Goal: Information Seeking & Learning: Learn about a topic

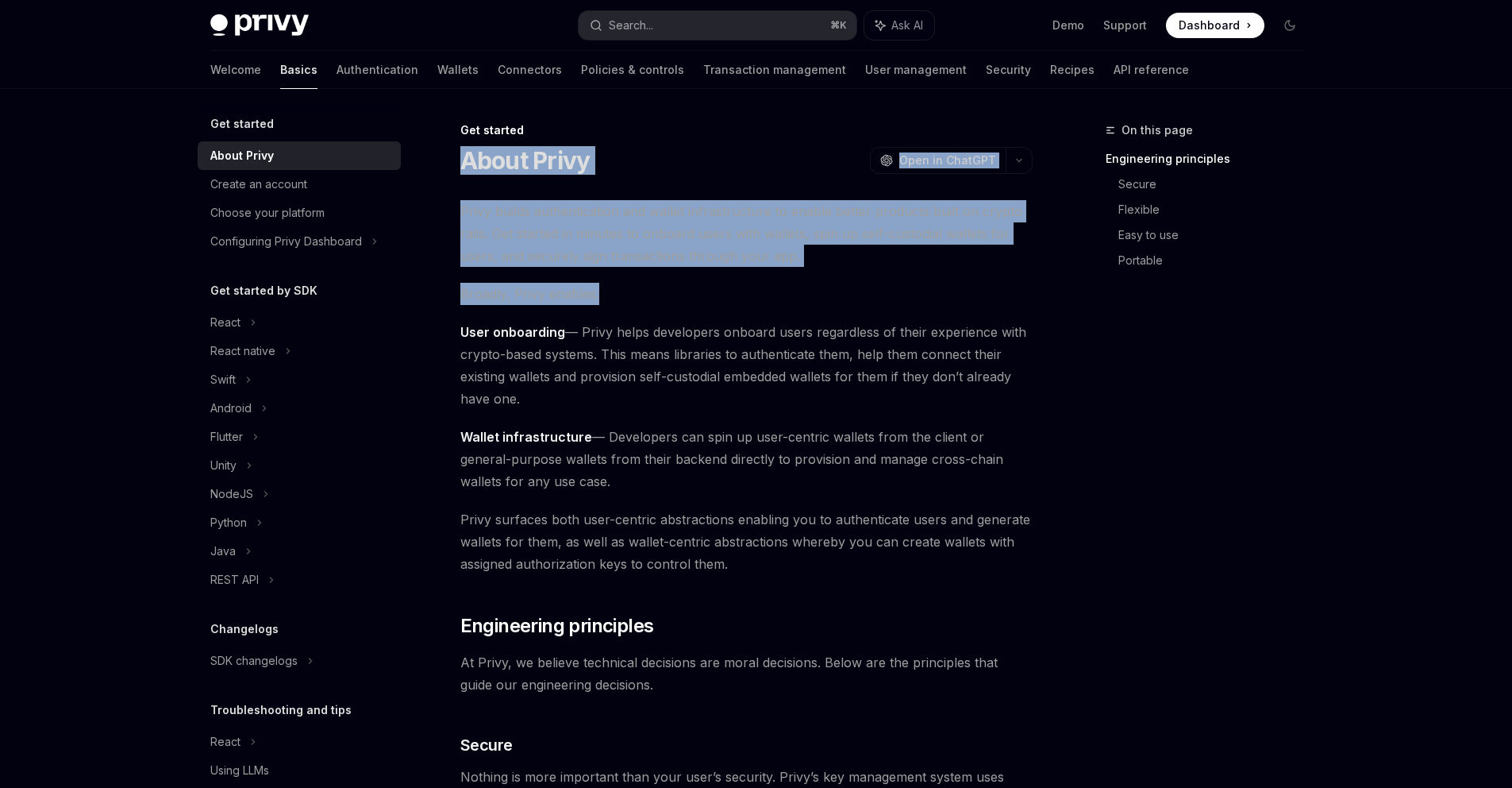
drag, startPoint x: 464, startPoint y: 166, endPoint x: 798, endPoint y: 291, distance: 356.6
click at [640, 295] on span "Broadly, Privy enables:" at bounding box center [746, 293] width 572 height 22
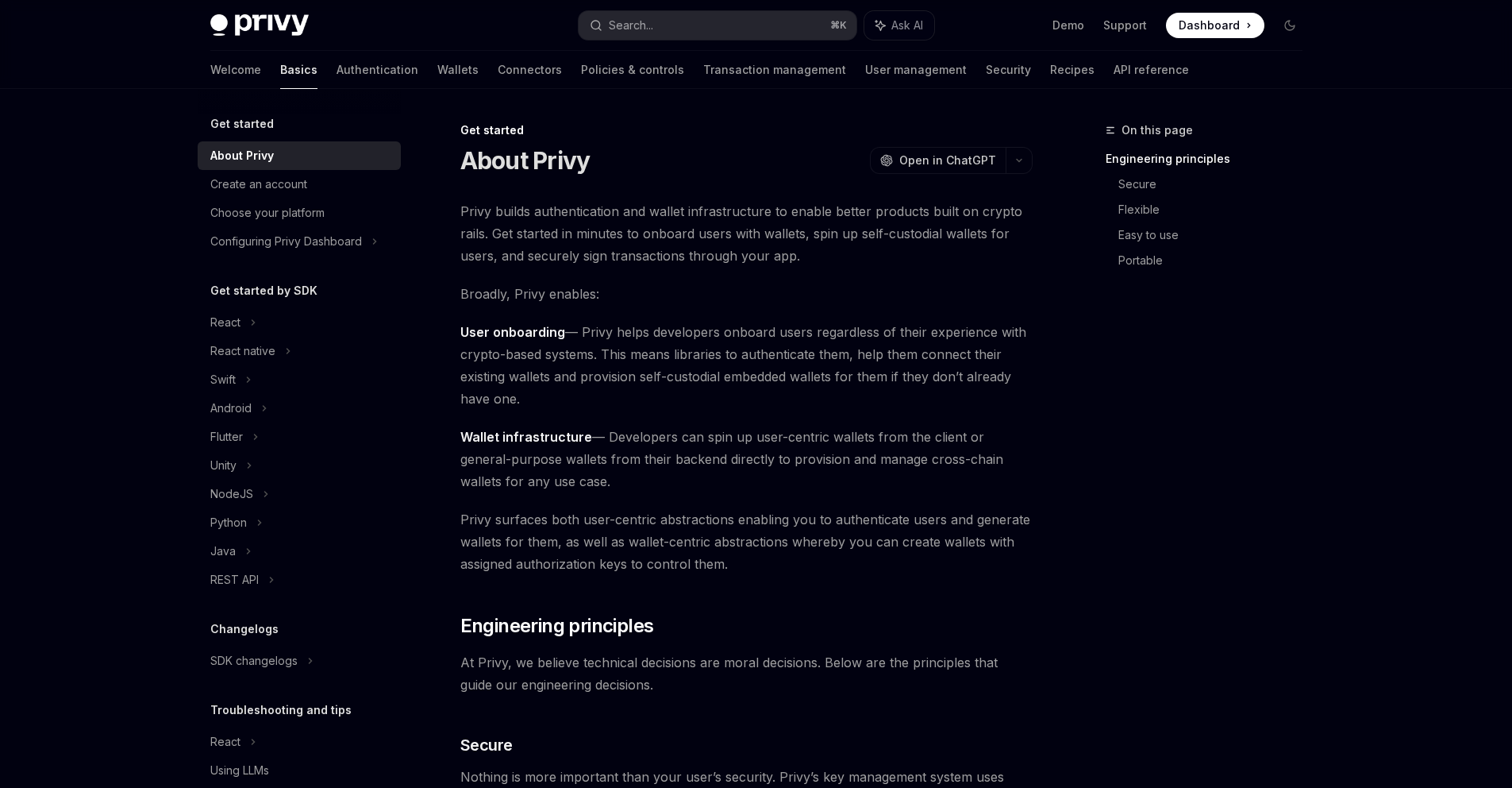
click at [585, 336] on span "User onboarding — Privy helps developers onboard users regardless of their expe…" at bounding box center [746, 365] width 572 height 89
drag, startPoint x: 460, startPoint y: 294, endPoint x: 601, endPoint y: 297, distance: 141.0
click at [601, 297] on span "Broadly, Privy enables:" at bounding box center [746, 293] width 572 height 22
click at [553, 335] on strong "User onboarding" at bounding box center [512, 332] width 104 height 16
drag, startPoint x: 460, startPoint y: 291, endPoint x: 625, endPoint y: 294, distance: 165.0
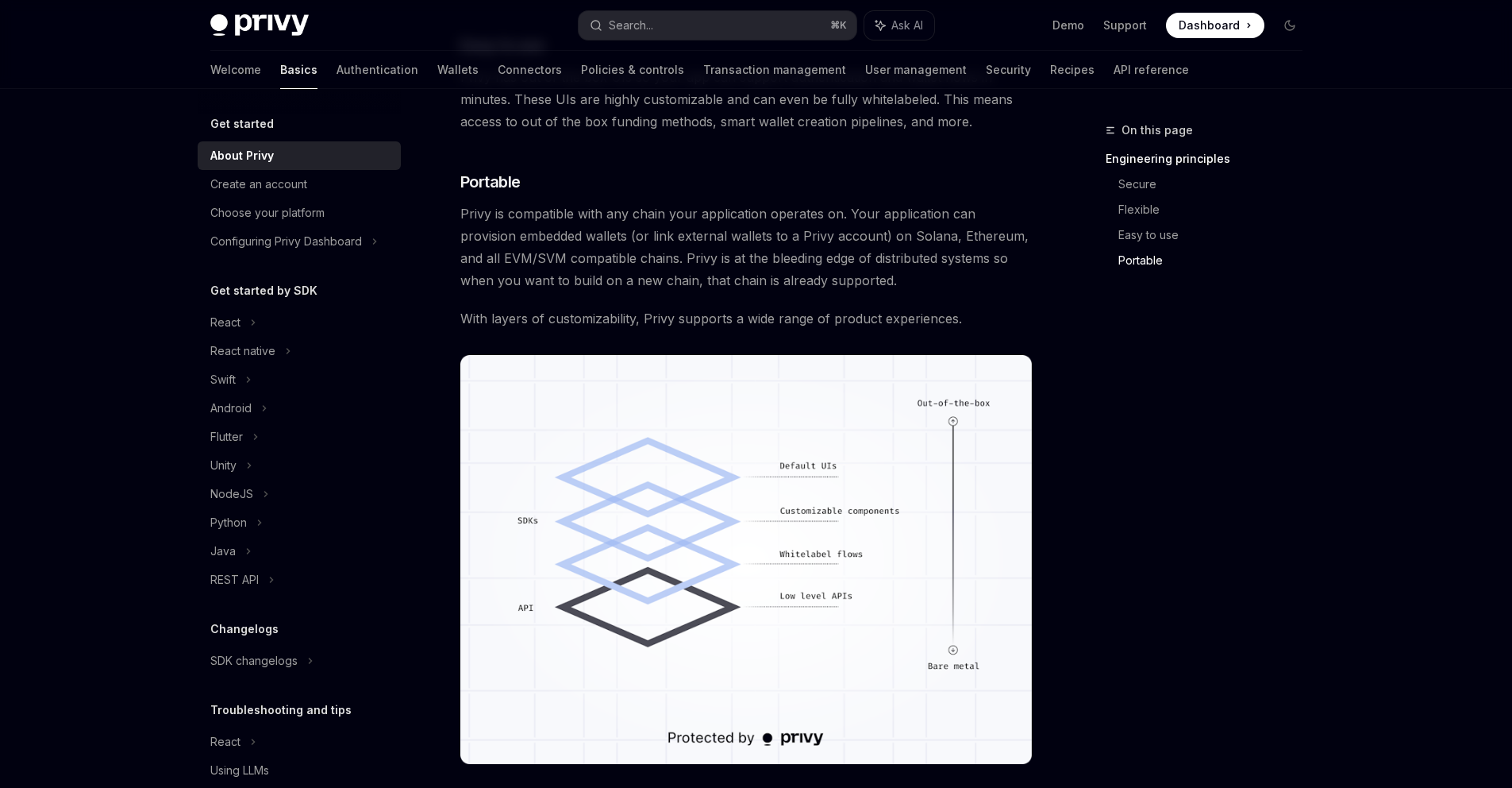
scroll to position [1289, 0]
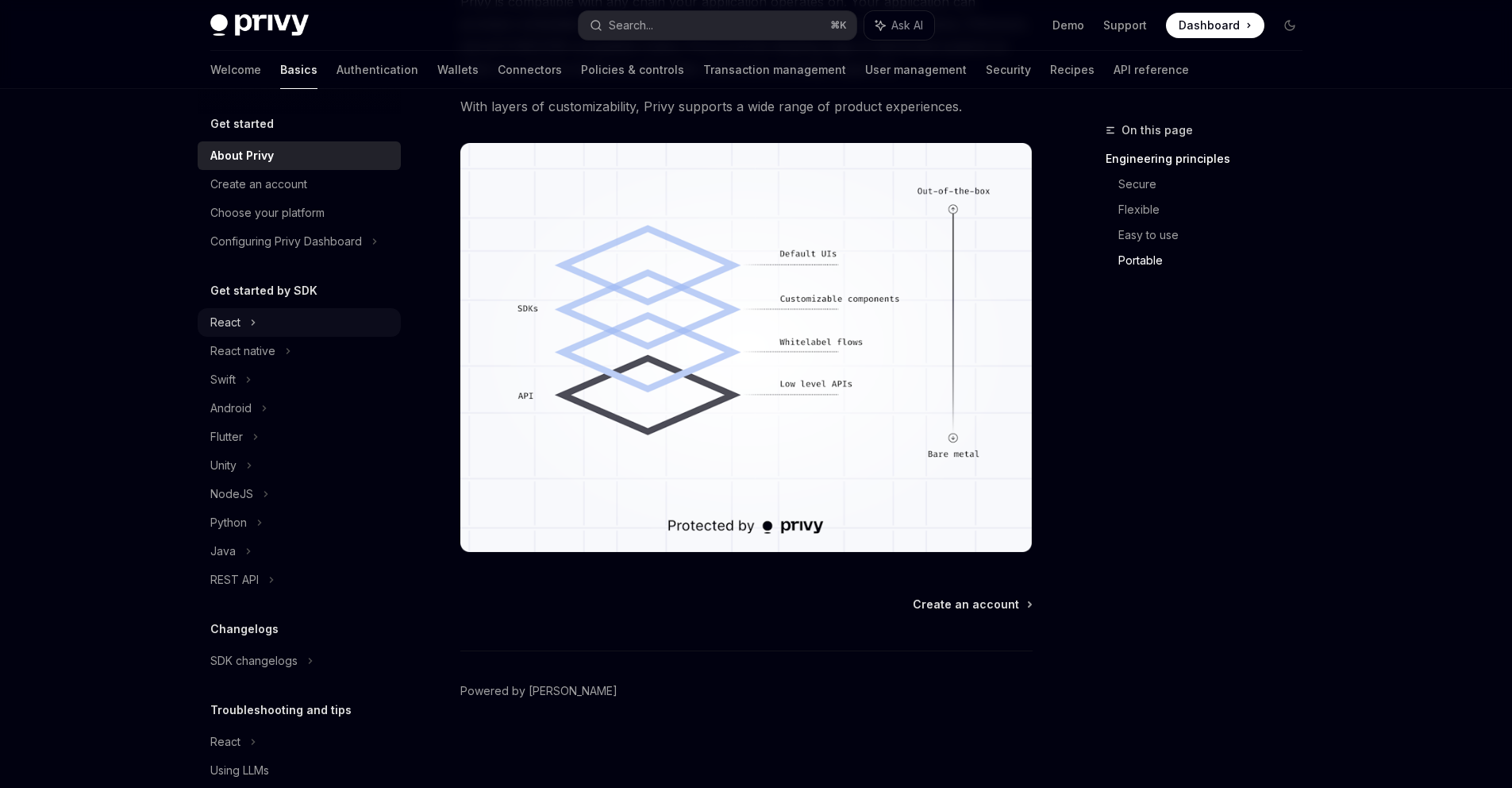
click at [225, 320] on div "React" at bounding box center [225, 323] width 30 height 19
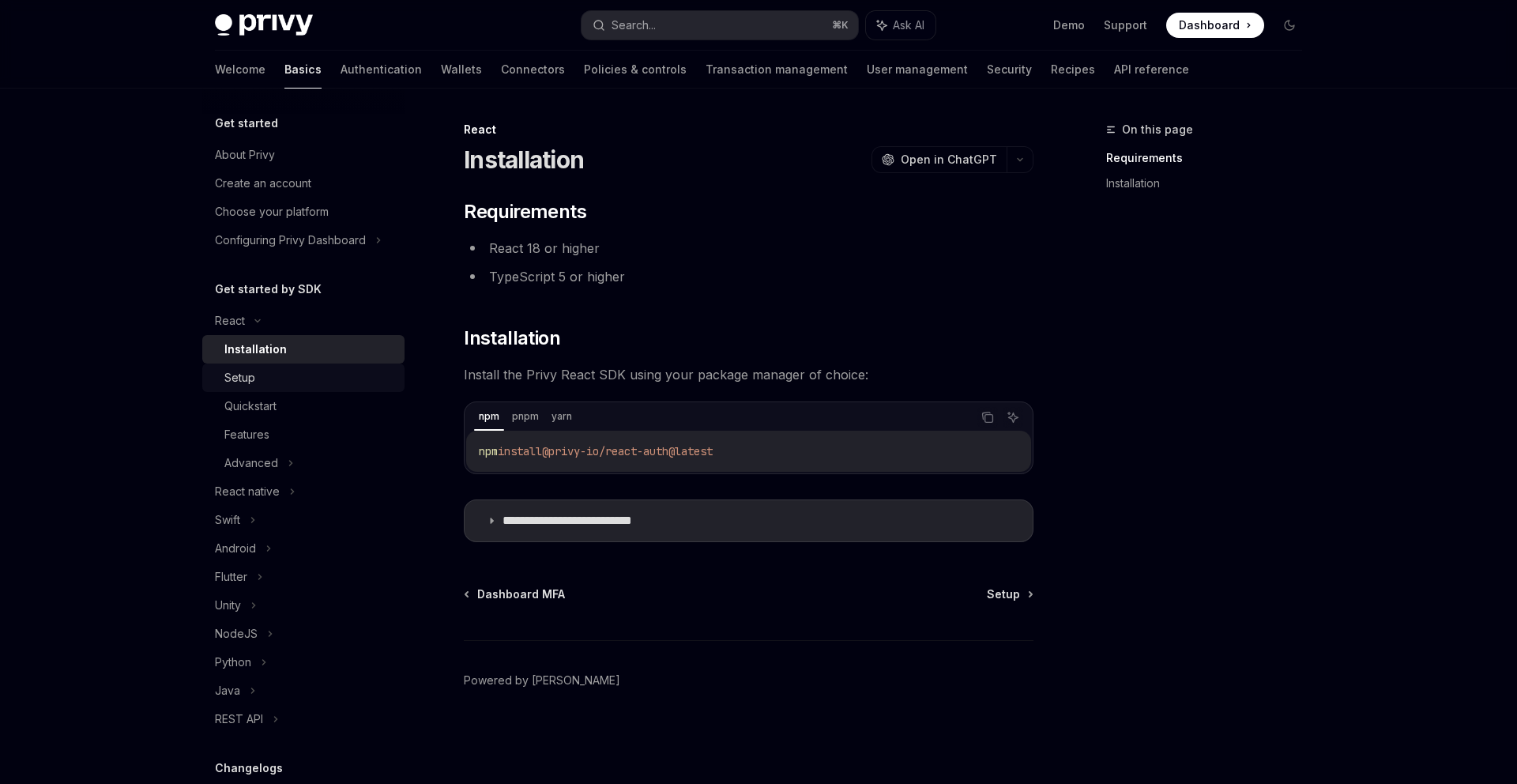
click at [245, 386] on div "Setup" at bounding box center [239, 378] width 31 height 19
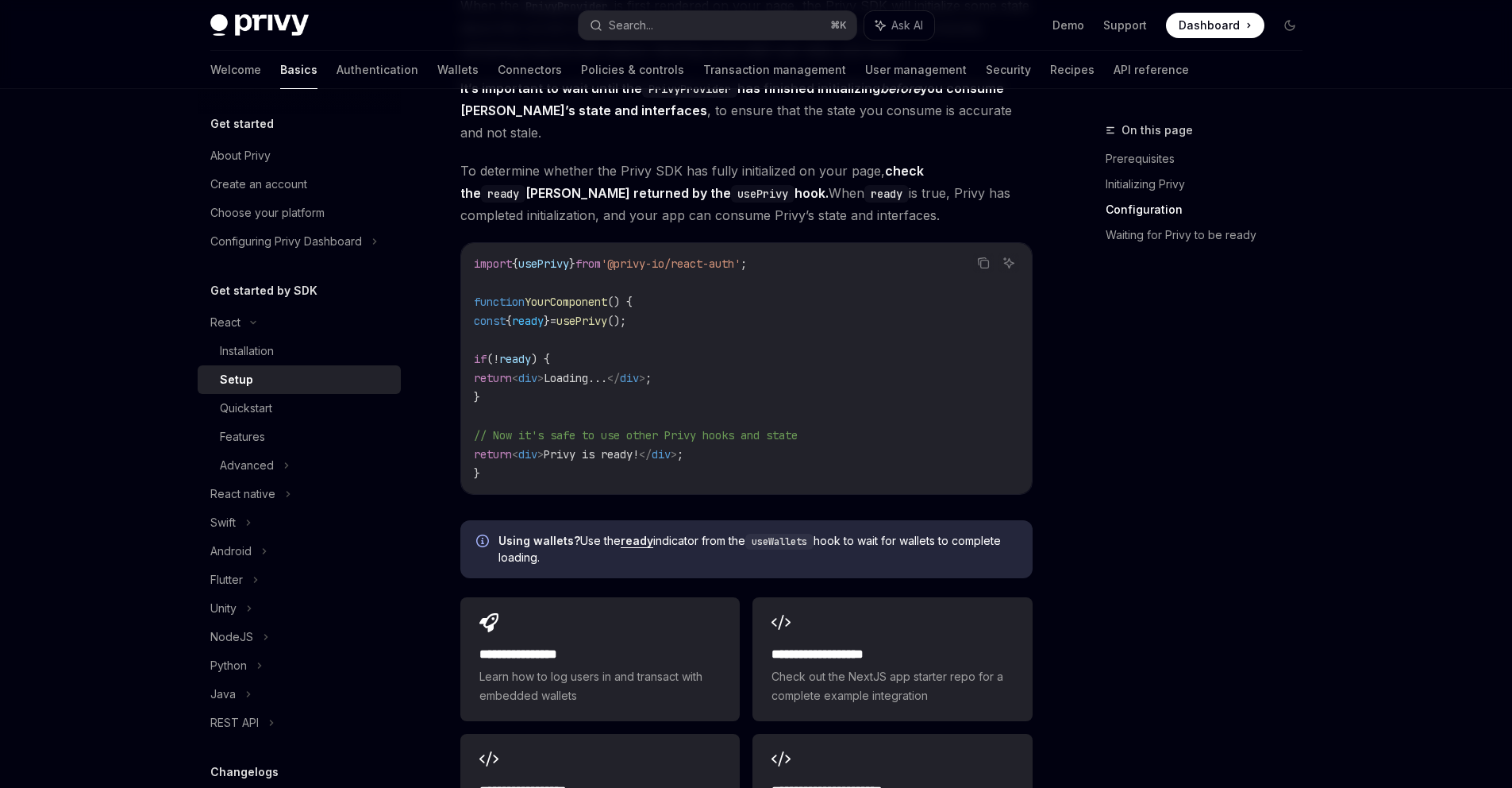
scroll to position [1938, 0]
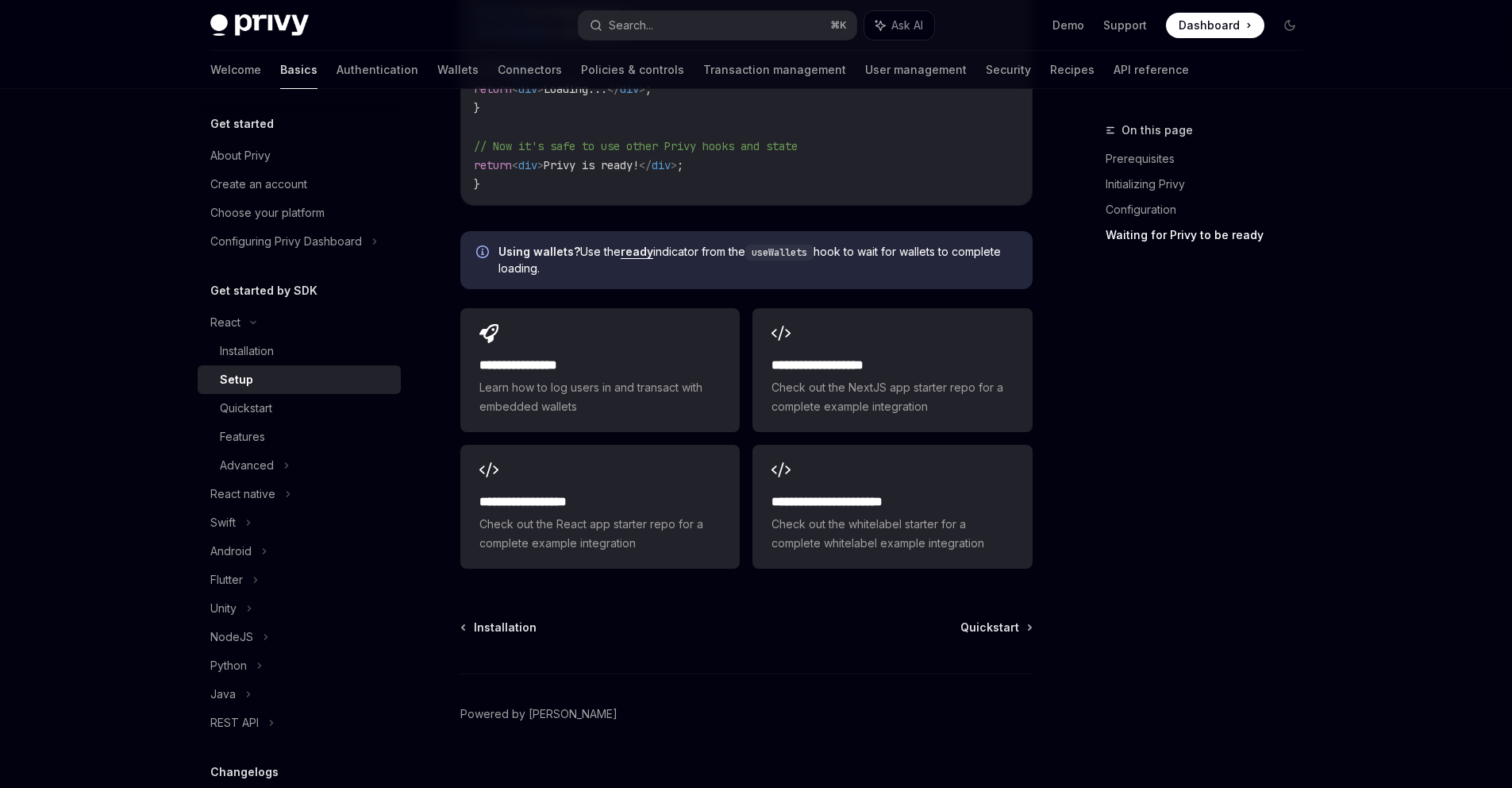
click at [280, 72] on link "Basics" at bounding box center [298, 69] width 38 height 38
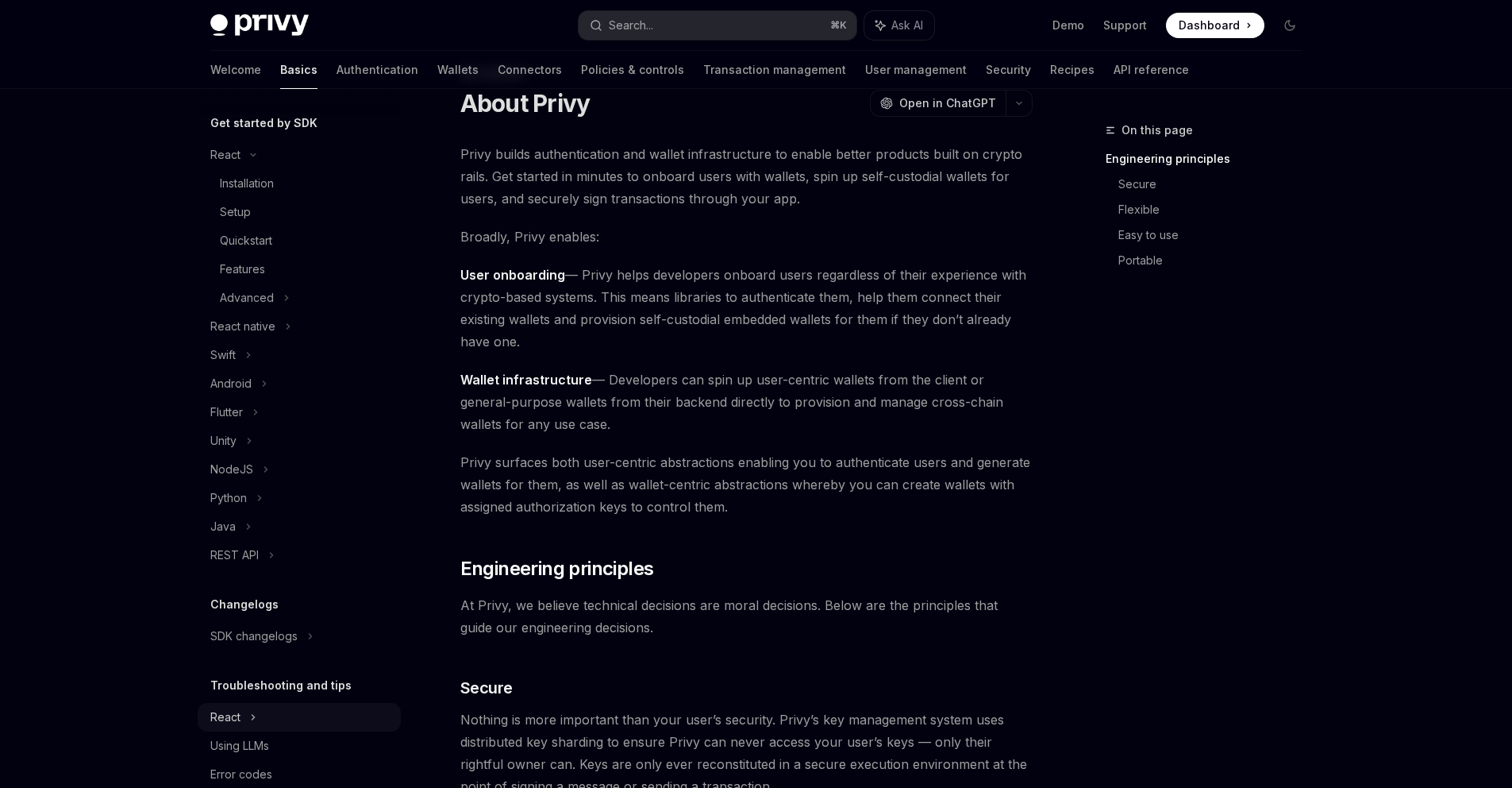
scroll to position [200, 0]
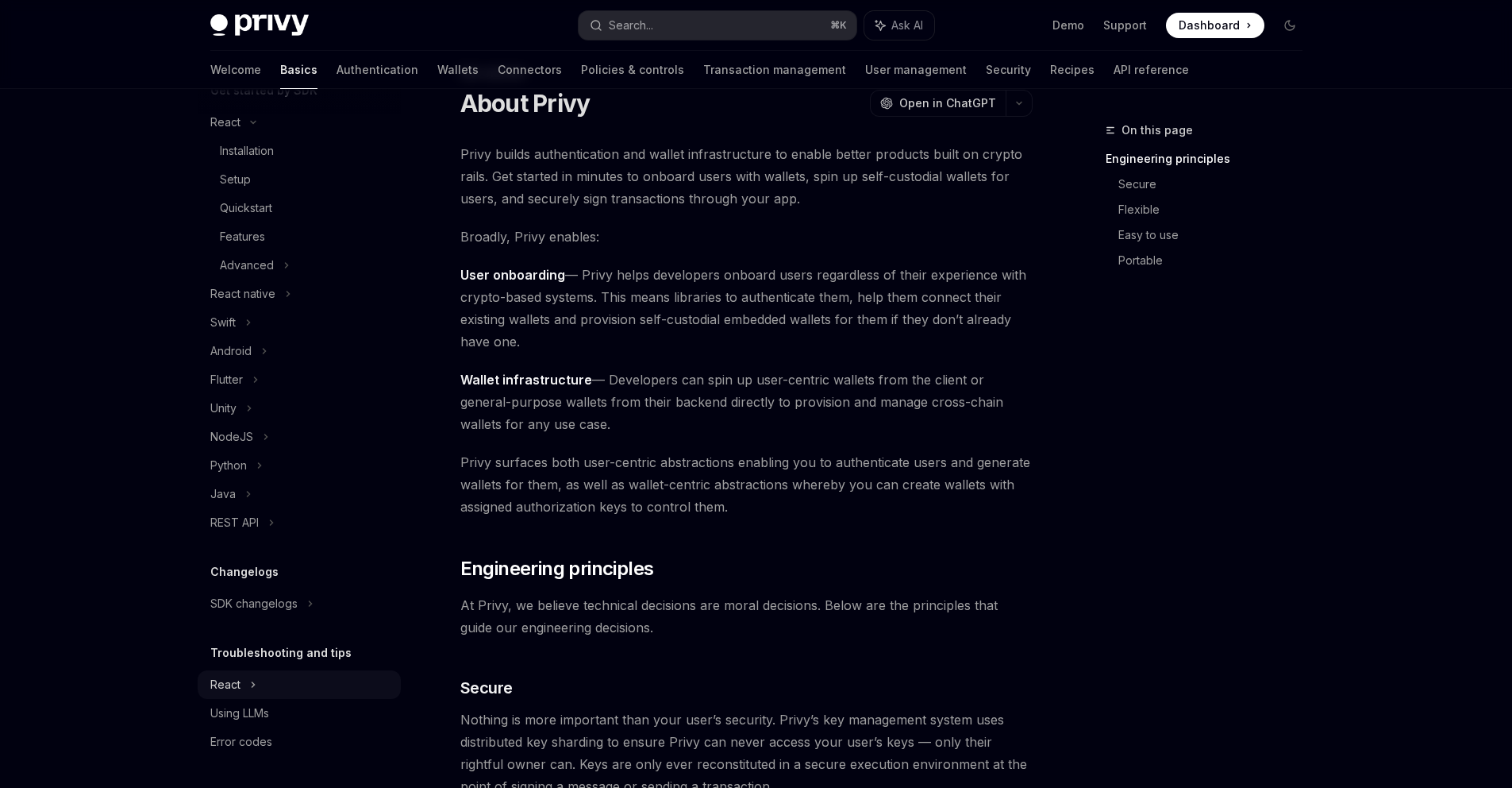
click at [239, 688] on div "React" at bounding box center [225, 684] width 30 height 19
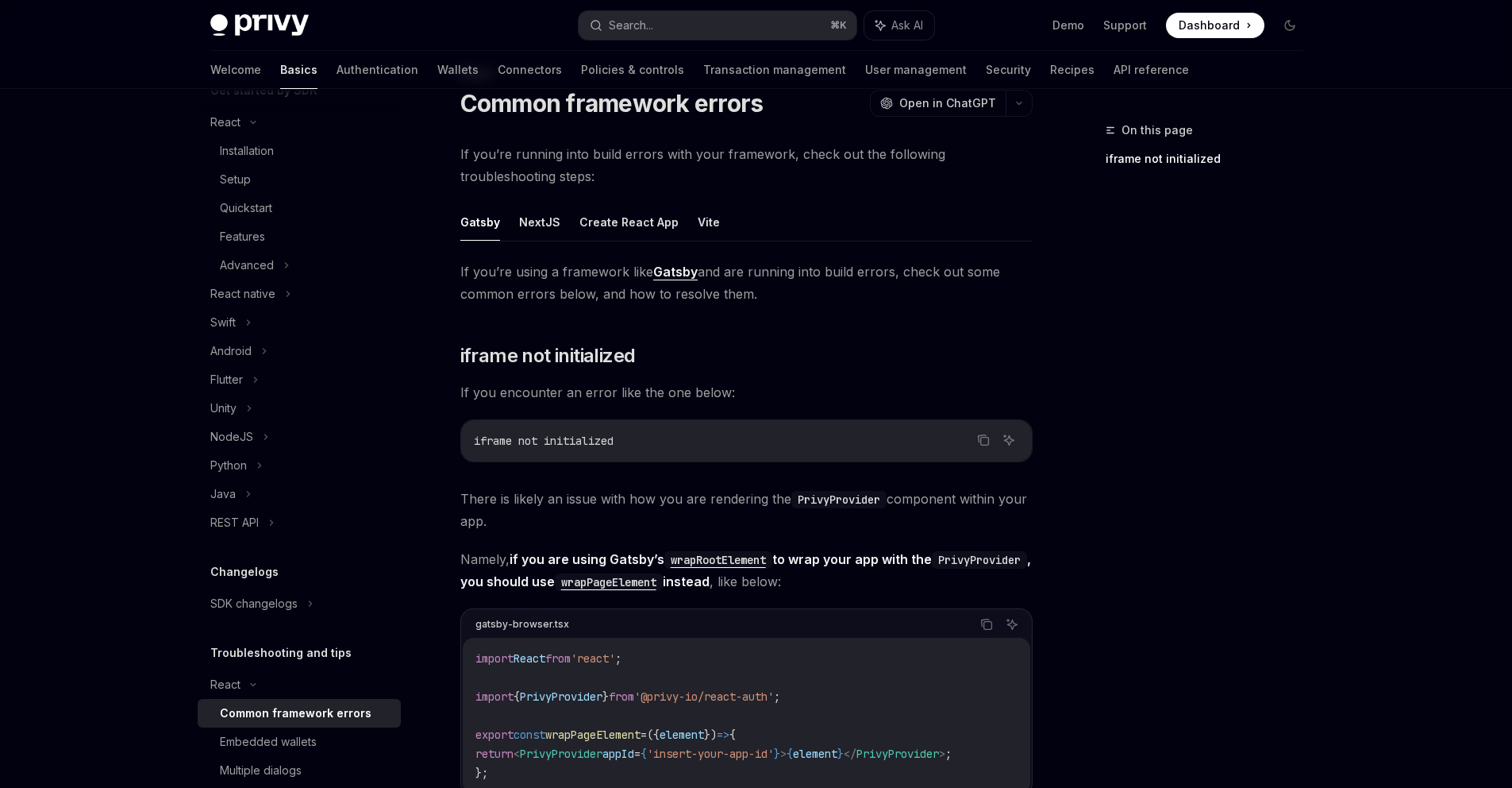
scroll to position [343, 0]
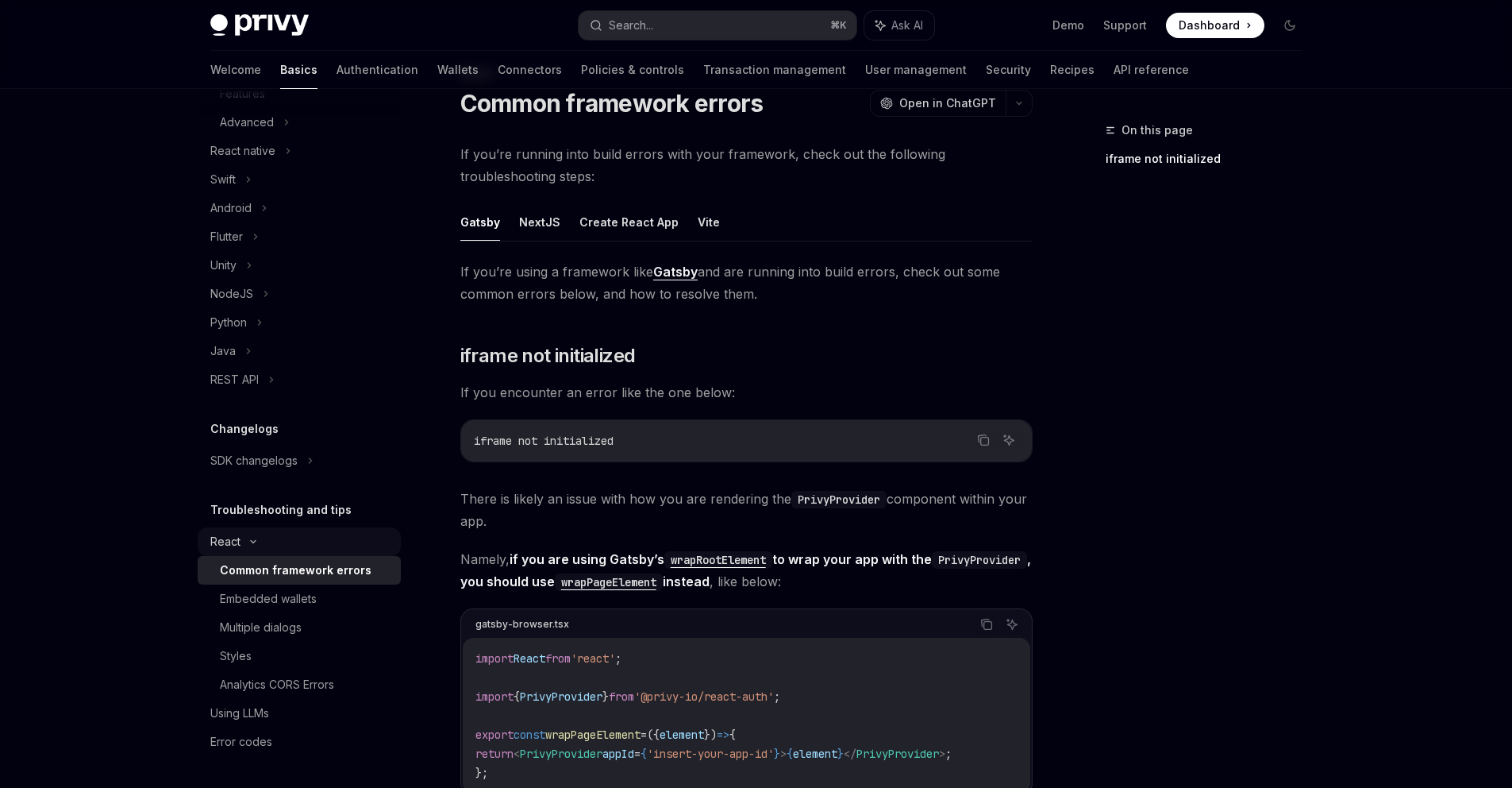
click at [228, 544] on div "React" at bounding box center [225, 541] width 30 height 19
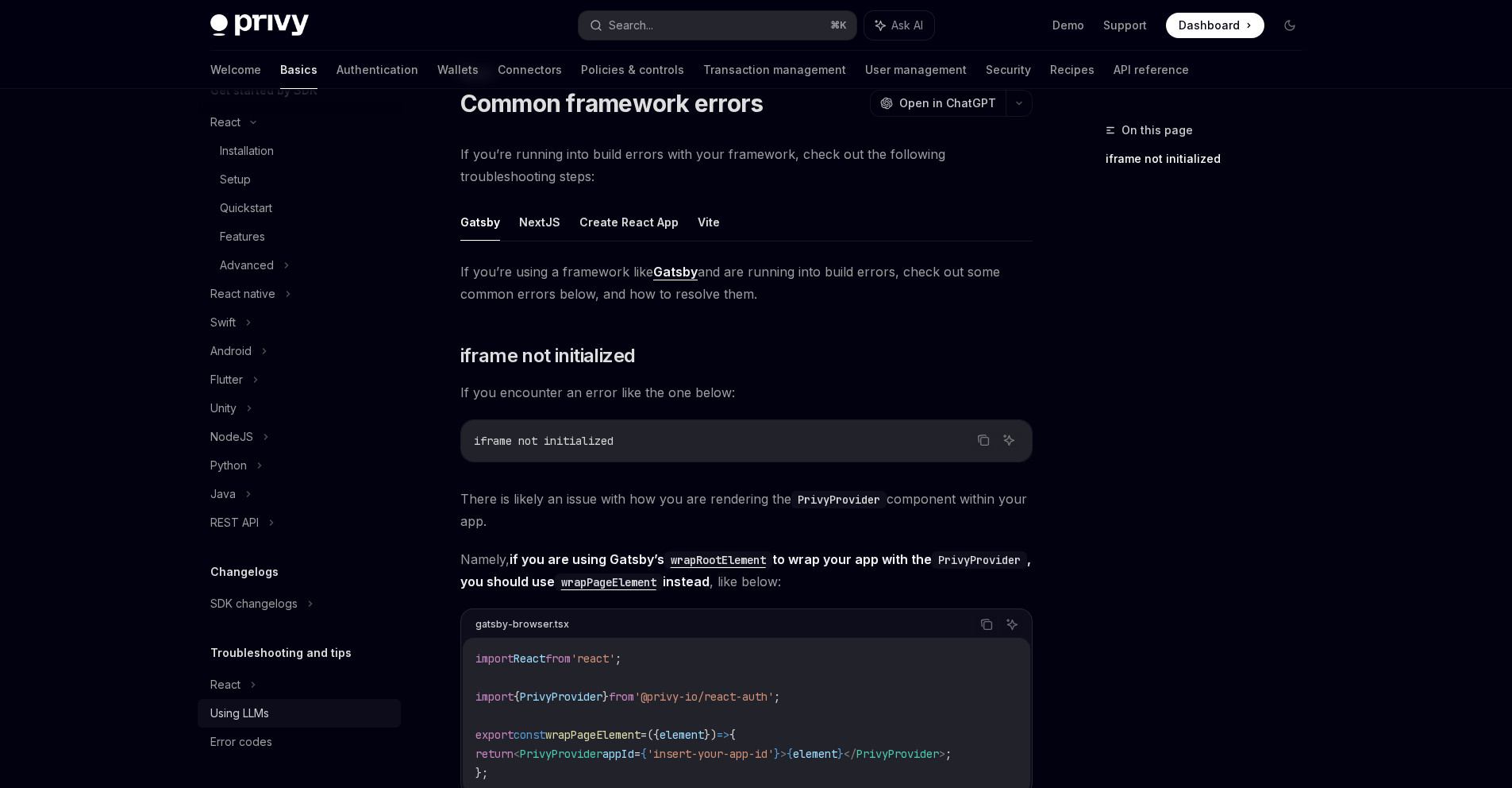
click at [244, 716] on div "Using LLMs" at bounding box center [239, 713] width 59 height 19
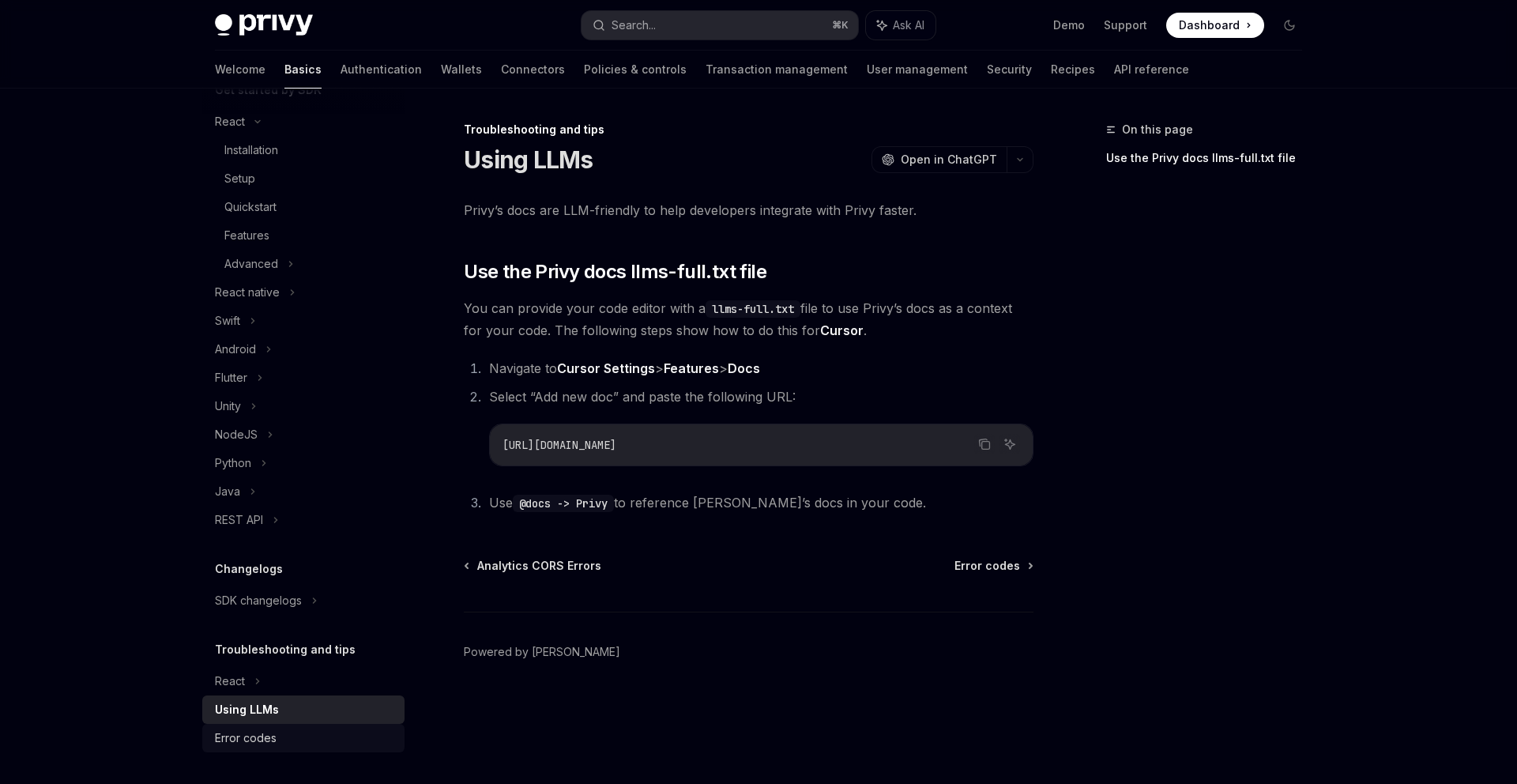
click at [253, 748] on link "Error codes" at bounding box center [304, 738] width 203 height 29
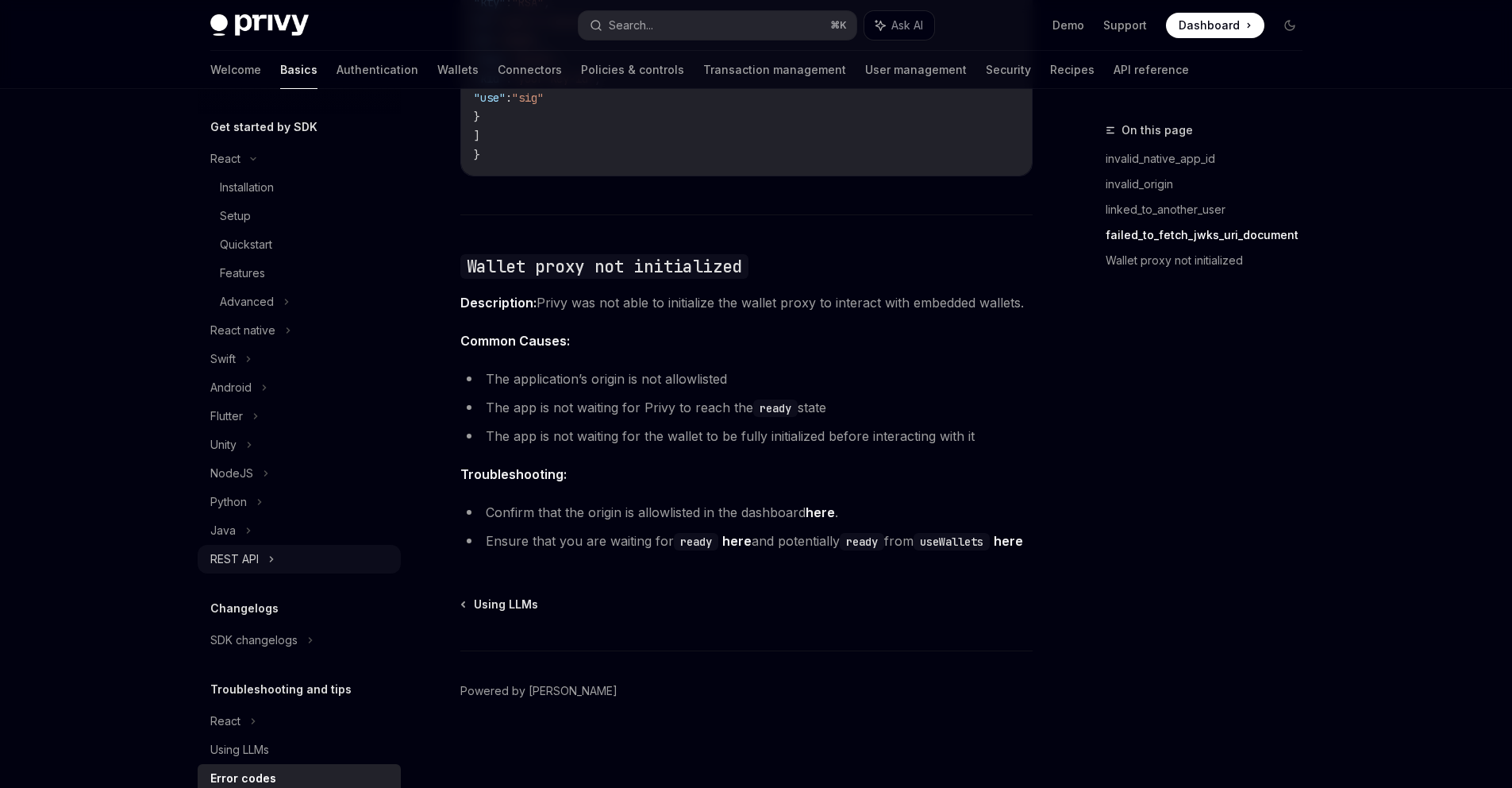
scroll to position [78, 0]
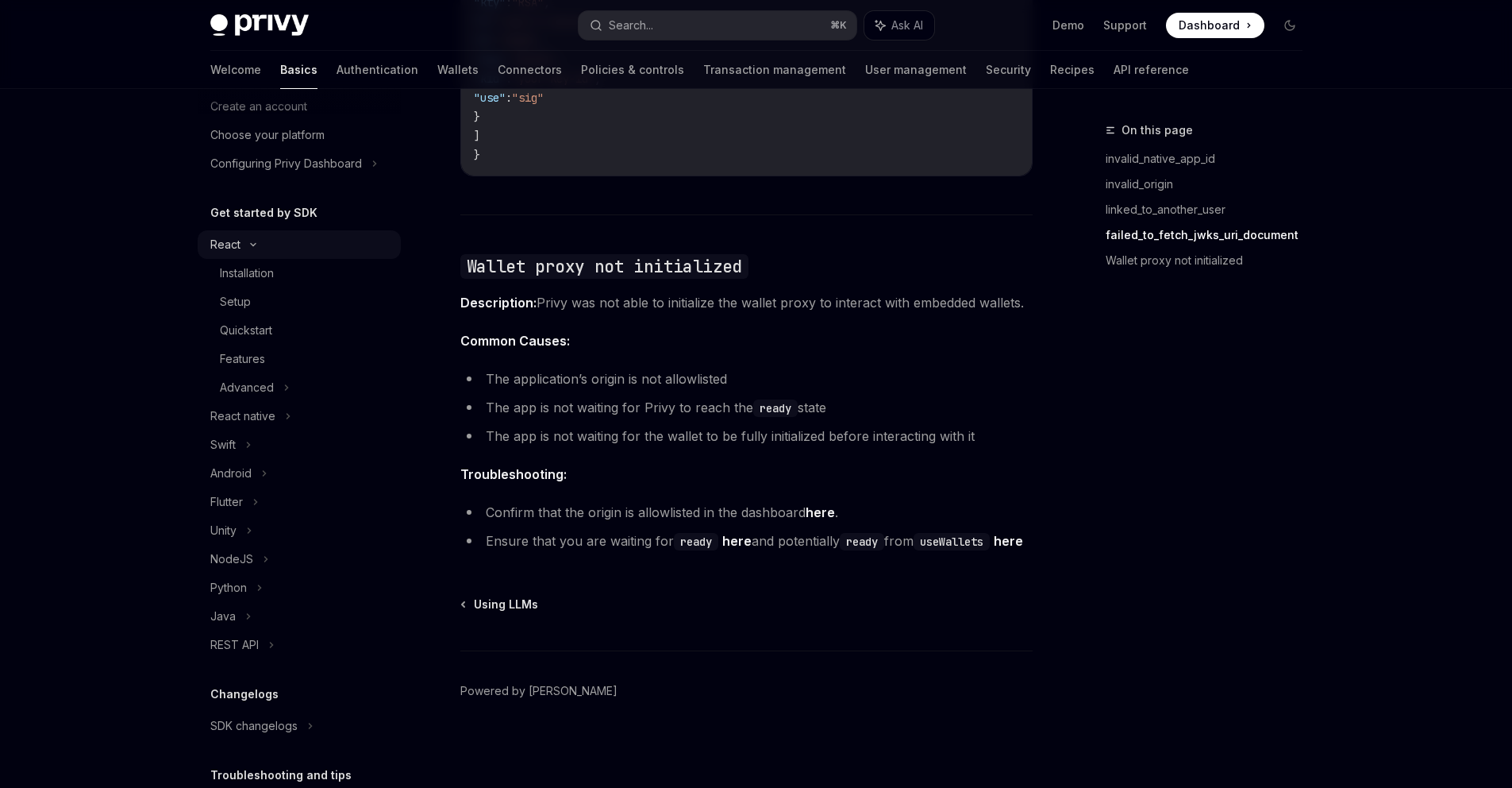
click at [238, 243] on div "React" at bounding box center [225, 245] width 30 height 19
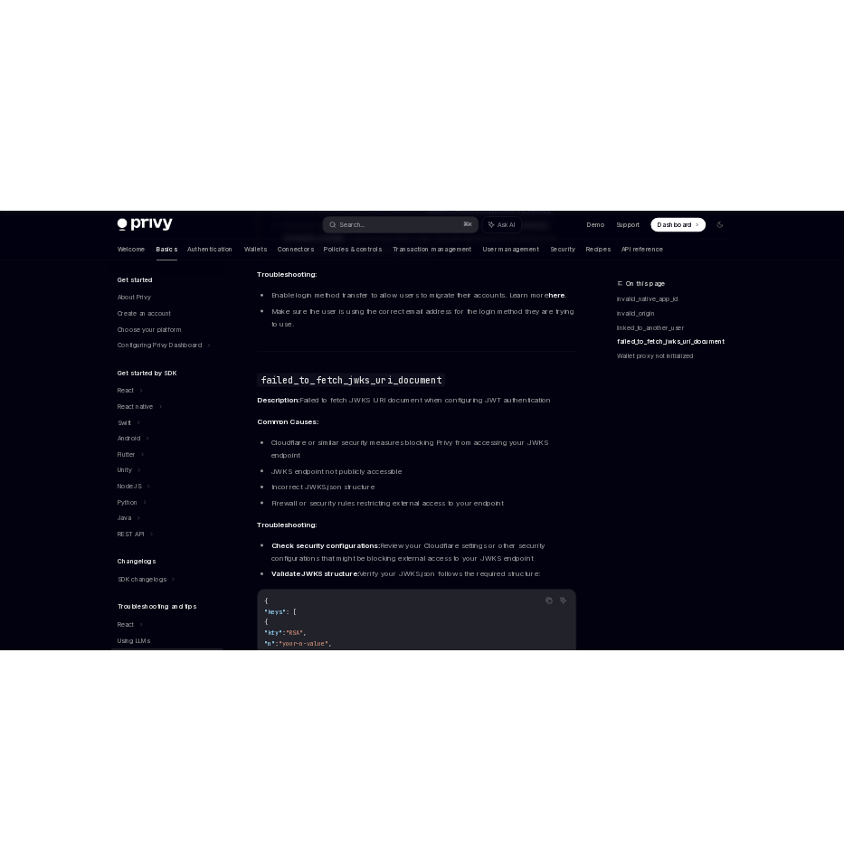
scroll to position [0, 0]
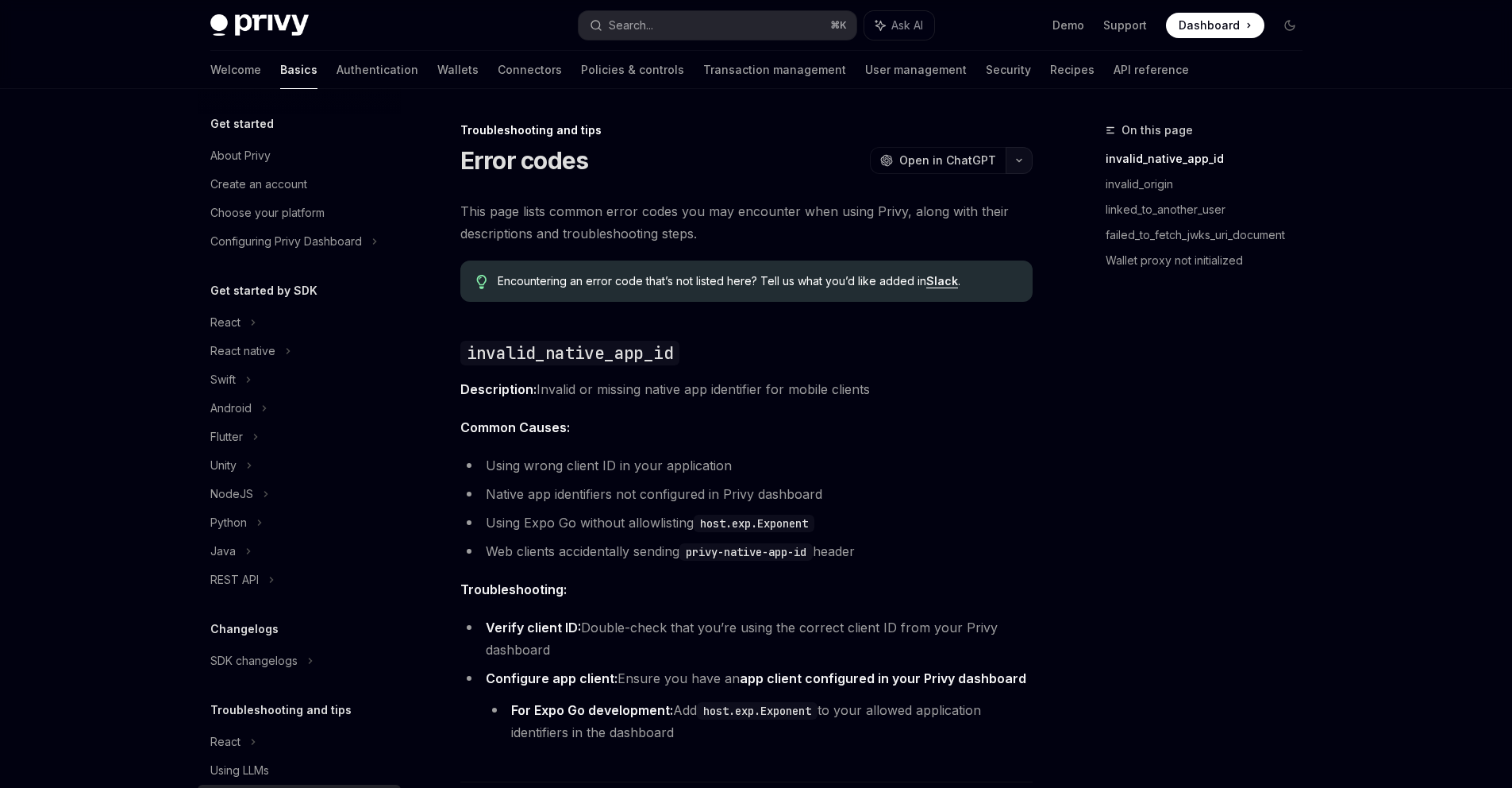
click at [1024, 157] on button "button" at bounding box center [1018, 160] width 27 height 27
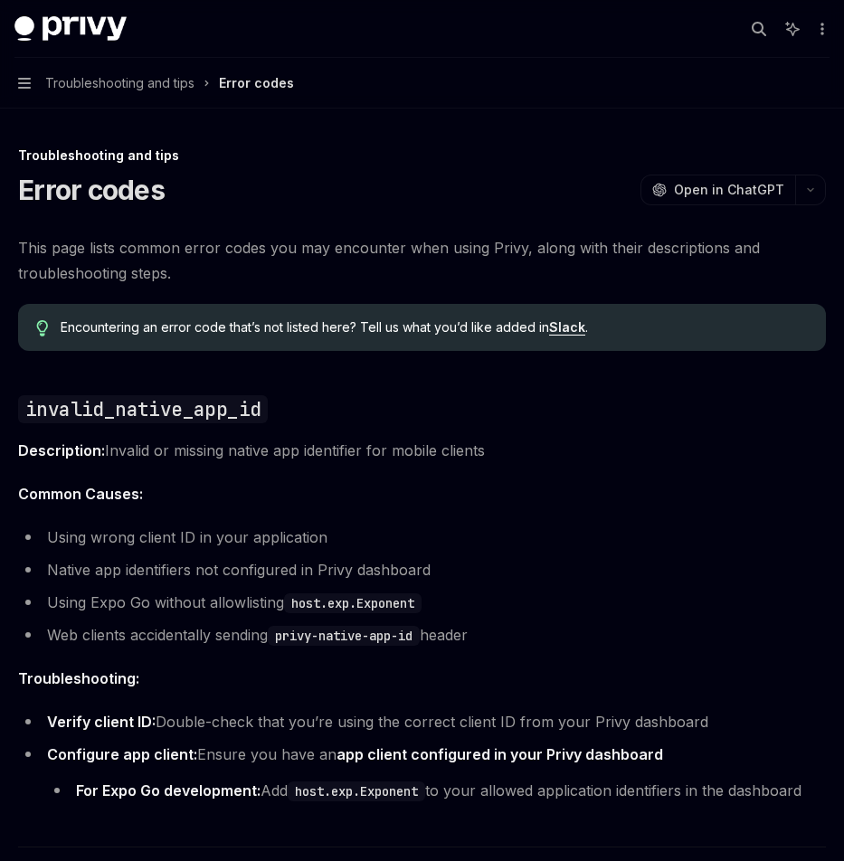
click at [26, 90] on button "Navigation Troubleshooting and tips Error codes" at bounding box center [422, 83] width 844 height 51
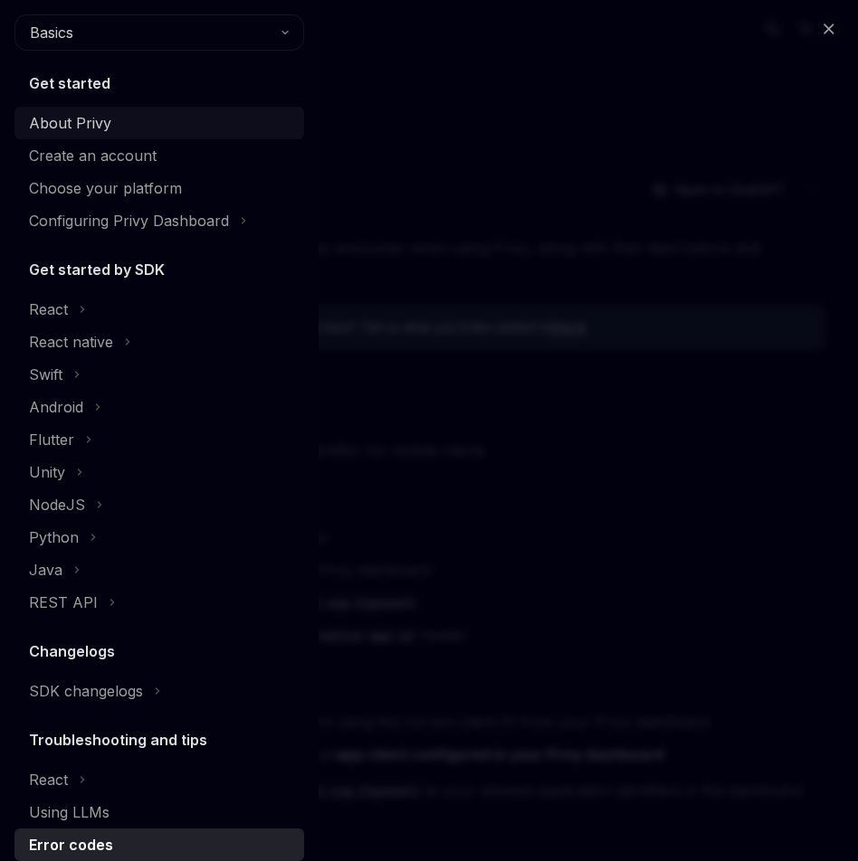
click at [69, 124] on div "About Privy" at bounding box center [70, 123] width 82 height 22
type textarea "*"
